Goal: Information Seeking & Learning: Learn about a topic

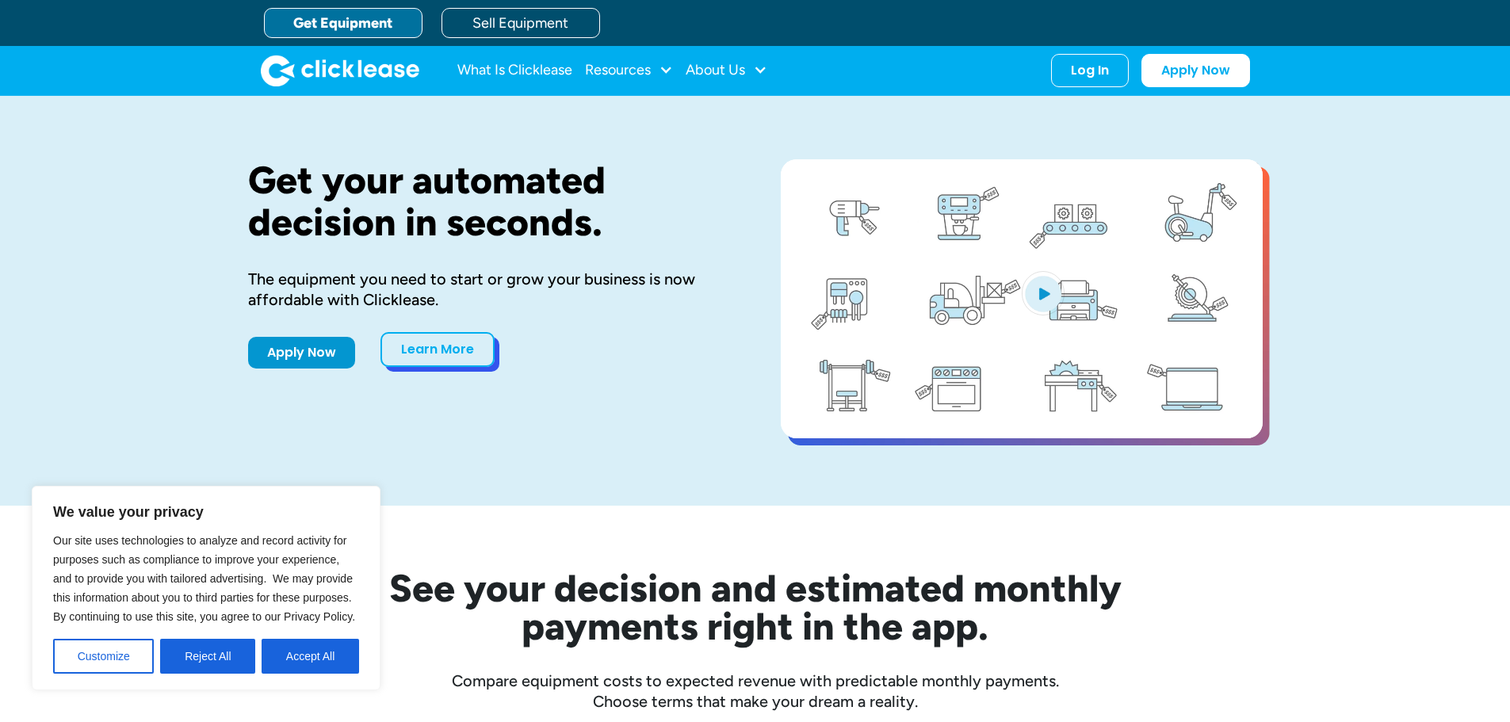
click at [384, 347] on link "Learn More" at bounding box center [437, 349] width 114 height 35
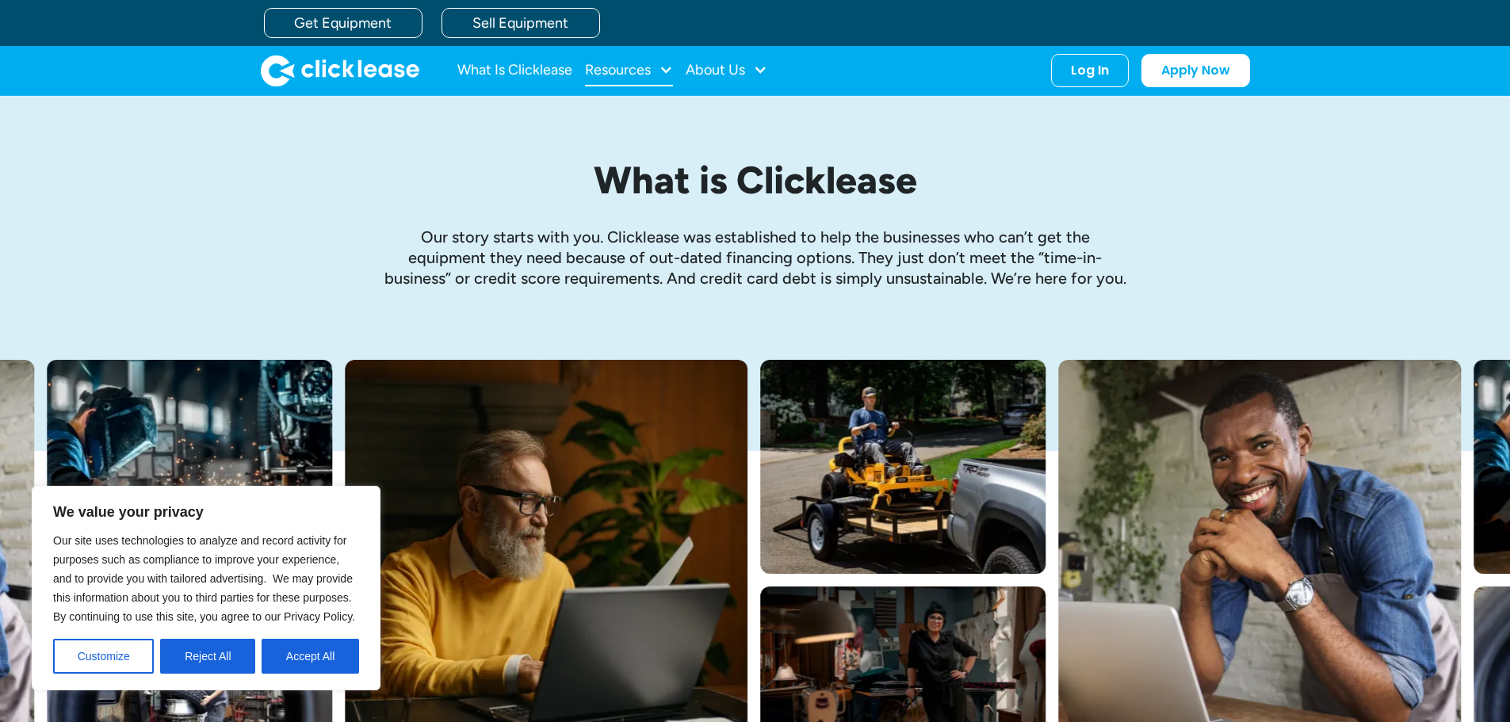
click at [655, 71] on div "Resources" at bounding box center [629, 71] width 88 height 32
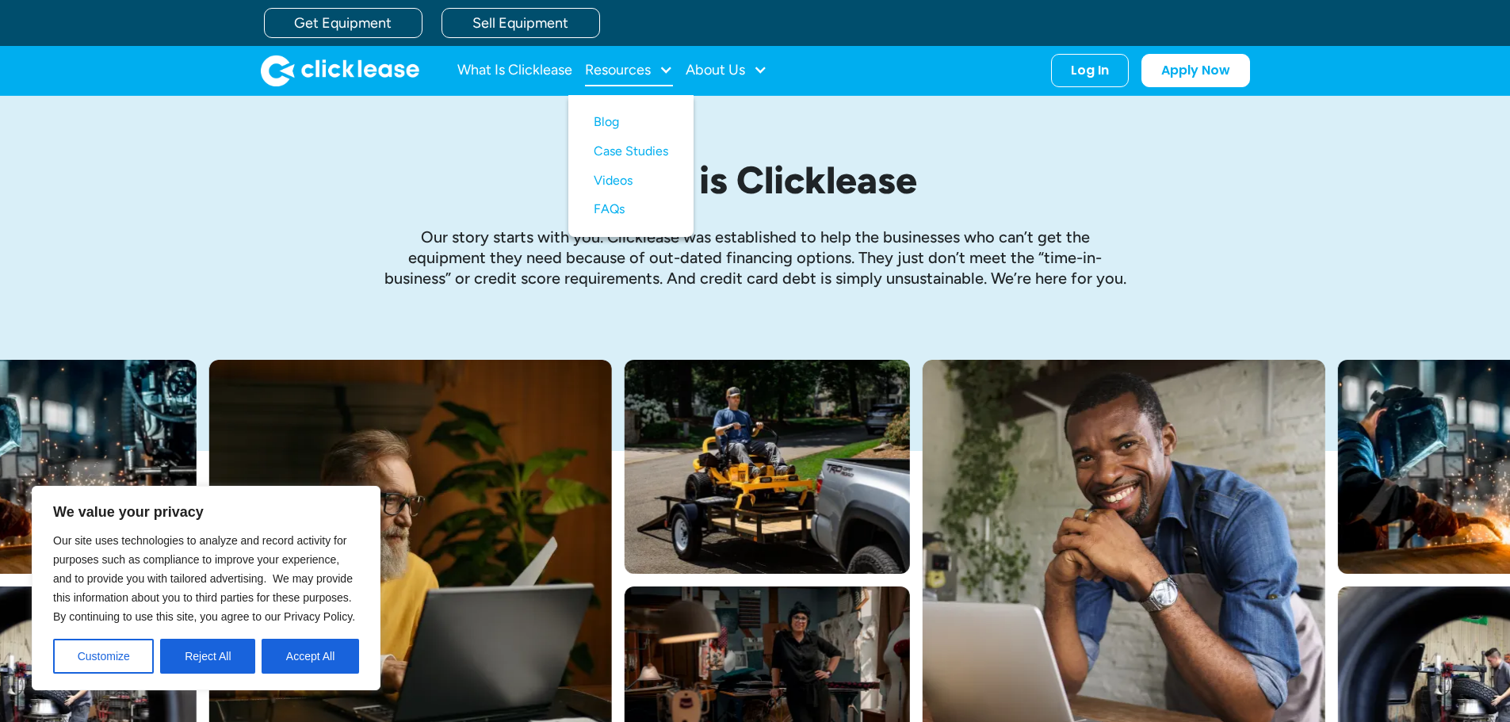
click at [655, 71] on div "Resources" at bounding box center [629, 71] width 88 height 32
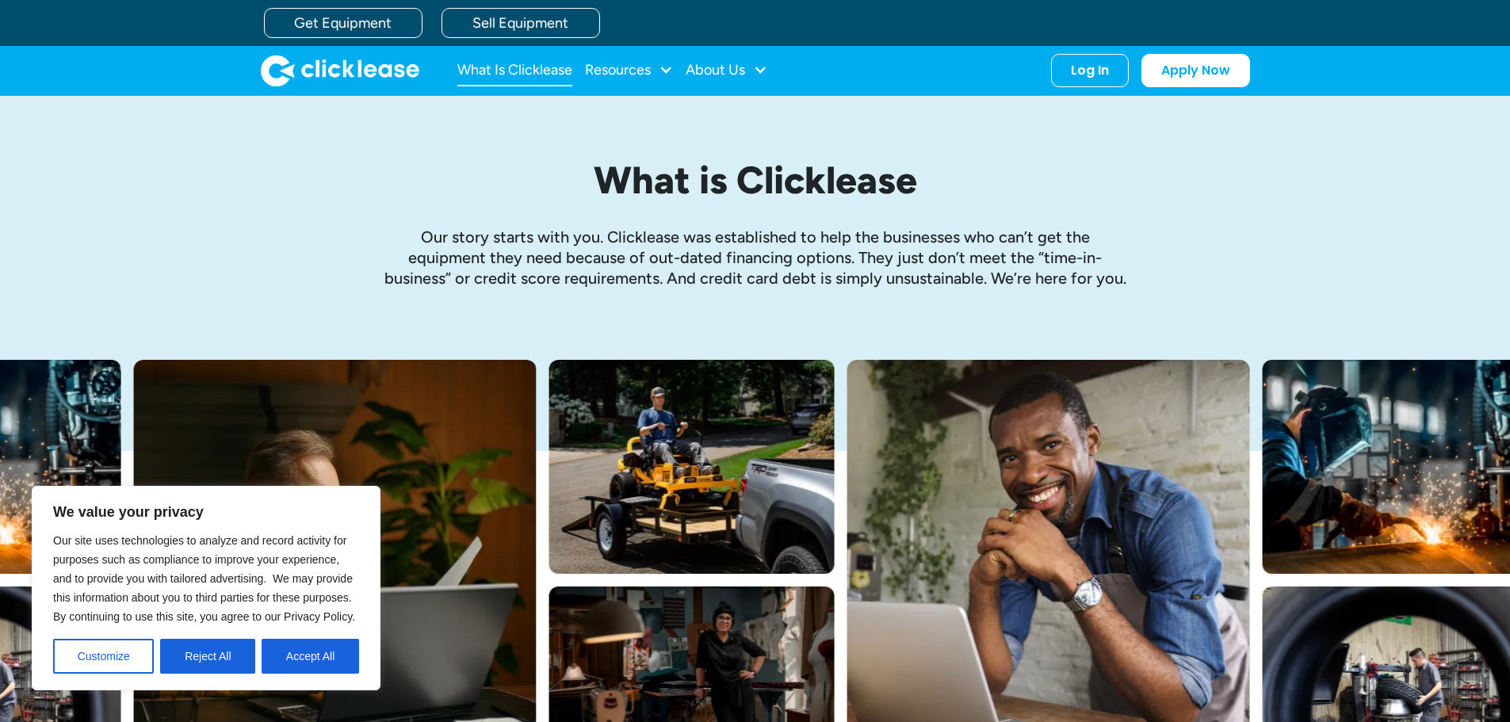
click at [526, 71] on link "What Is Clicklease" at bounding box center [514, 71] width 115 height 32
